Goal: Task Accomplishment & Management: Manage account settings

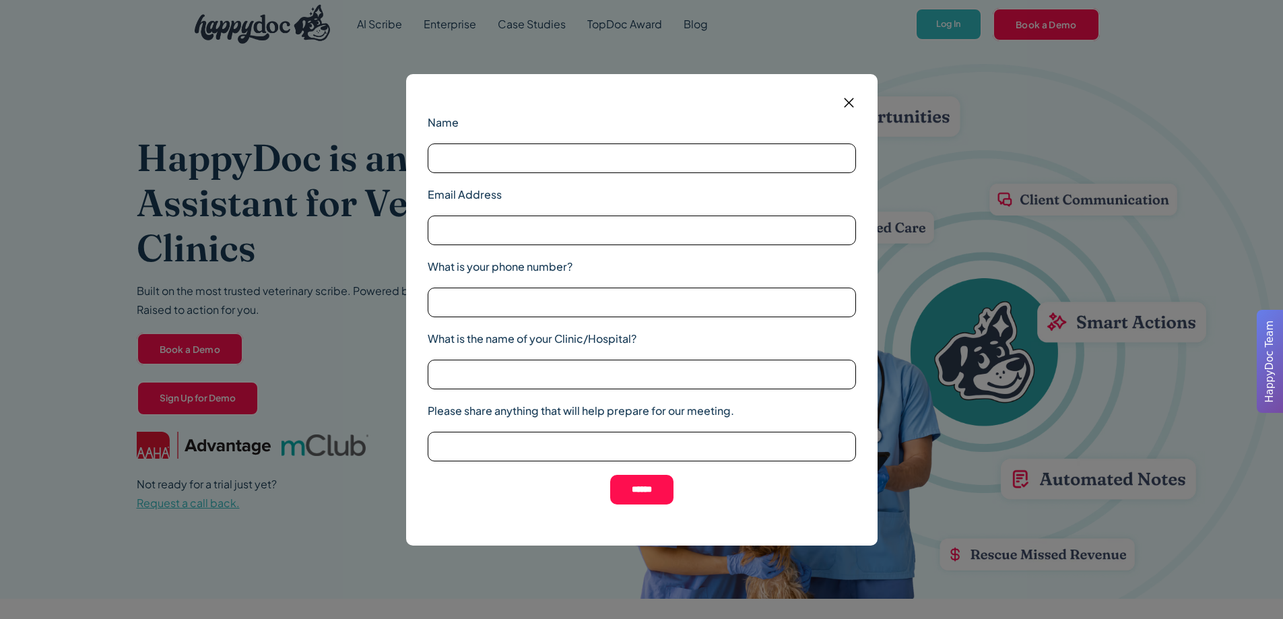
click at [844, 101] on img at bounding box center [848, 102] width 17 height 17
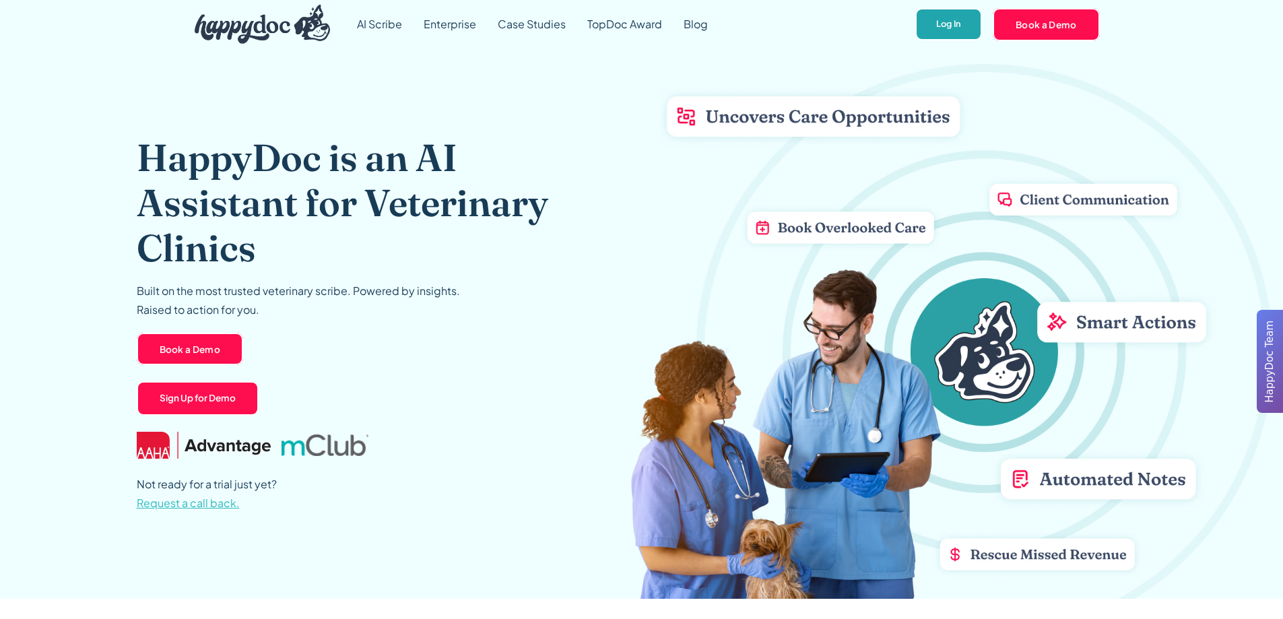
click at [961, 33] on link "Log In" at bounding box center [948, 24] width 67 height 33
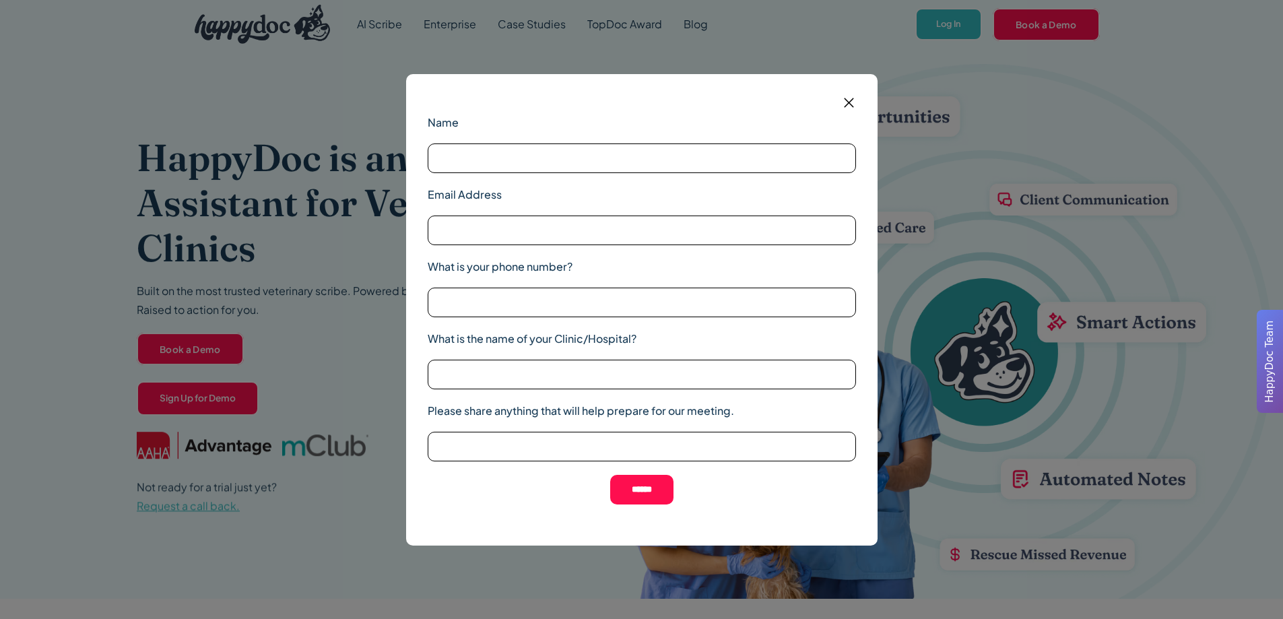
click at [854, 100] on img at bounding box center [848, 102] width 17 height 17
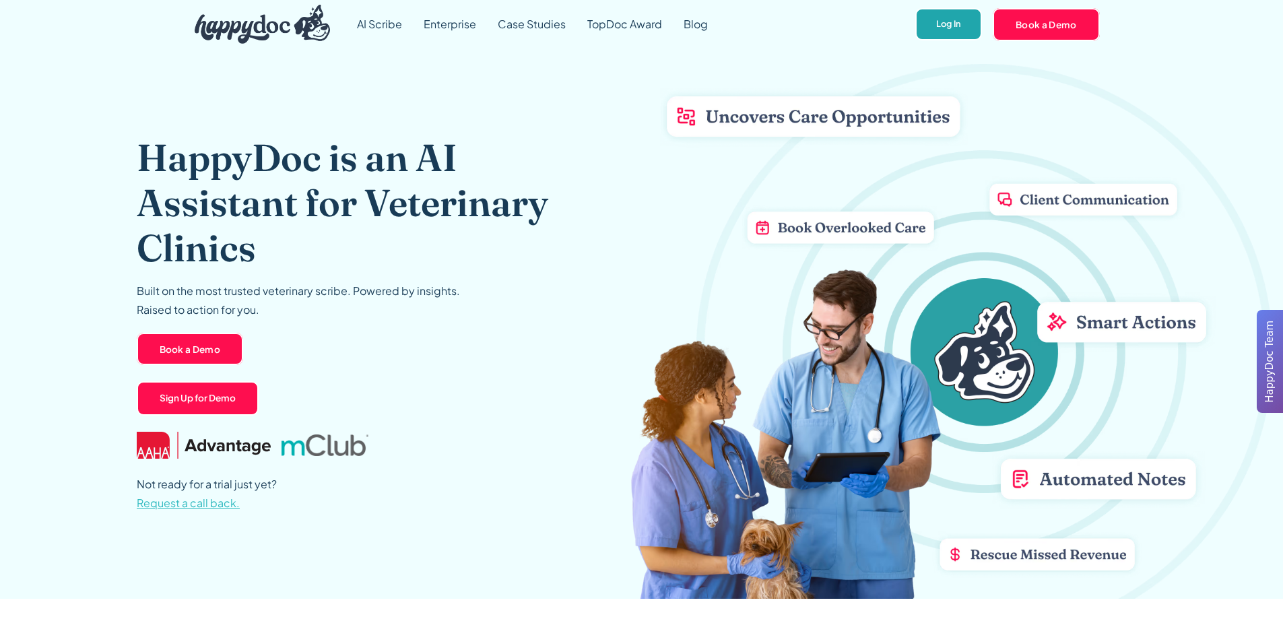
click at [954, 14] on link "Log In" at bounding box center [948, 24] width 67 height 33
